Goal: Task Accomplishment & Management: Use online tool/utility

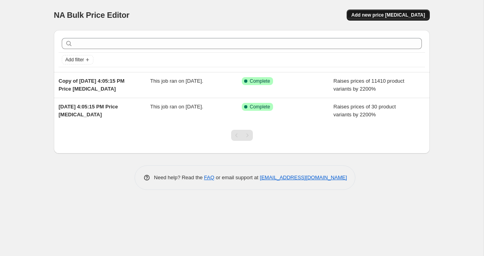
click at [397, 11] on button "Add new price [MEDICAL_DATA]" at bounding box center [388, 14] width 83 height 11
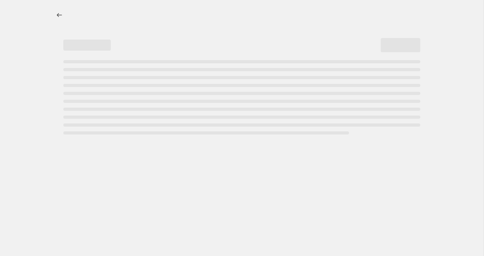
select select "percentage"
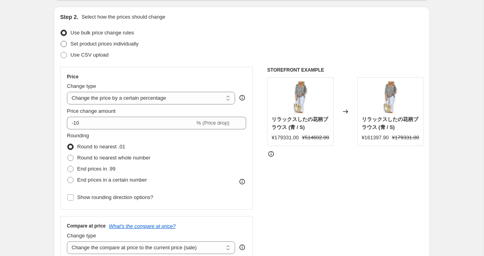
scroll to position [87, 0]
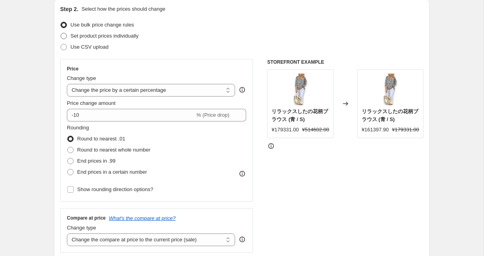
click at [119, 33] on span "Set product prices individually" at bounding box center [104, 36] width 68 height 6
click at [61, 33] on input "Set product prices individually" at bounding box center [61, 33] width 0 height 0
radio input "true"
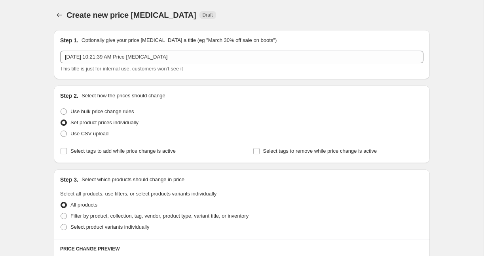
scroll to position [0, 0]
click at [100, 133] on span "Use CSV upload" at bounding box center [89, 134] width 38 height 6
click at [61, 131] on input "Use CSV upload" at bounding box center [61, 131] width 0 height 0
radio input "true"
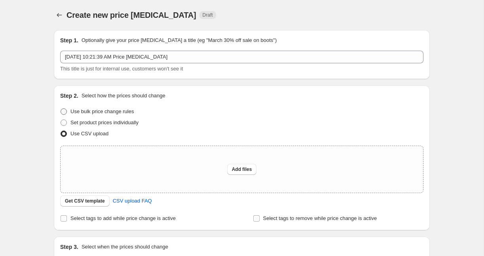
click at [104, 113] on span "Use bulk price change rules" at bounding box center [101, 111] width 63 height 6
click at [61, 109] on input "Use bulk price change rules" at bounding box center [61, 108] width 0 height 0
radio input "true"
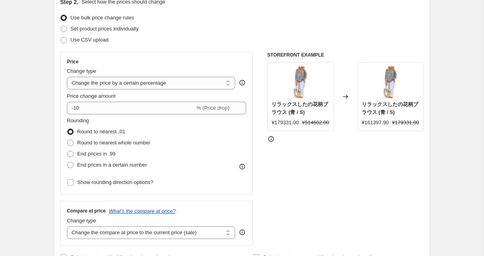
scroll to position [95, 0]
select select "bcap"
type input "-12.00"
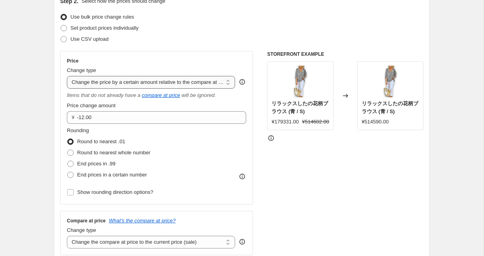
select select "margin"
type input "50"
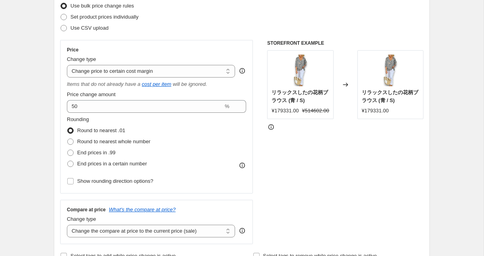
scroll to position [107, 0]
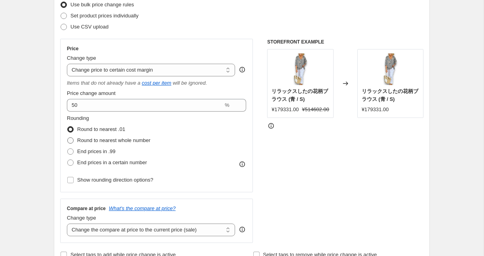
click at [136, 144] on span "Round to nearest whole number" at bounding box center [113, 141] width 73 height 8
click at [68, 138] on input "Round to nearest whole number" at bounding box center [67, 137] width 0 height 0
radio input "true"
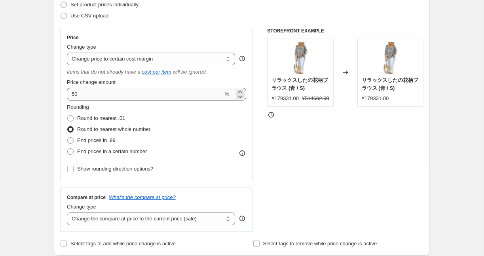
scroll to position [118, 0]
click at [125, 166] on span "Show rounding direction options?" at bounding box center [115, 168] width 76 height 6
click at [74, 166] on input "Show rounding direction options?" at bounding box center [70, 168] width 6 height 6
checkbox input "true"
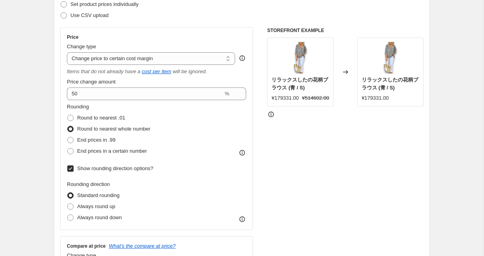
scroll to position [122, 0]
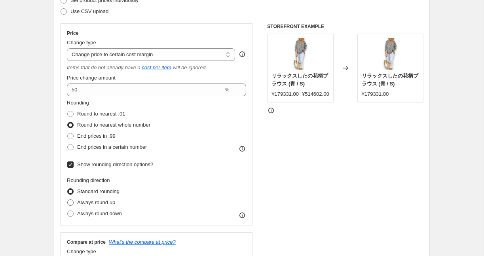
click at [105, 204] on span "Always round up" at bounding box center [96, 202] width 38 height 6
click at [68, 200] on input "Always round up" at bounding box center [67, 199] width 0 height 0
radio input "true"
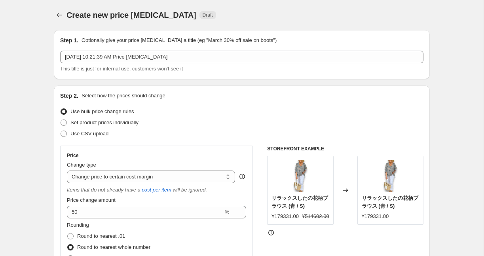
scroll to position [0, 0]
click at [59, 20] on button "Price change jobs" at bounding box center [59, 14] width 11 height 11
